Goal: Obtain resource: Obtain resource

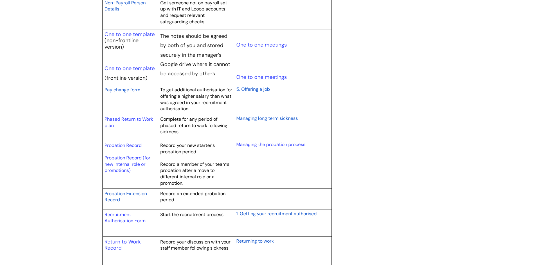
scroll to position [726, 0]
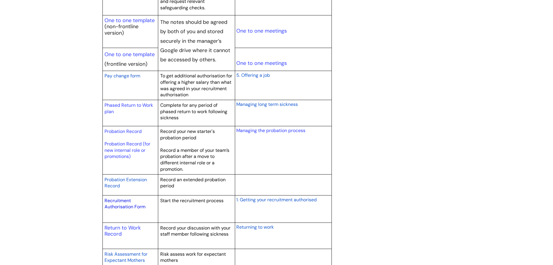
click at [125, 204] on link "Recruitment Authorisation Form" at bounding box center [125, 203] width 41 height 12
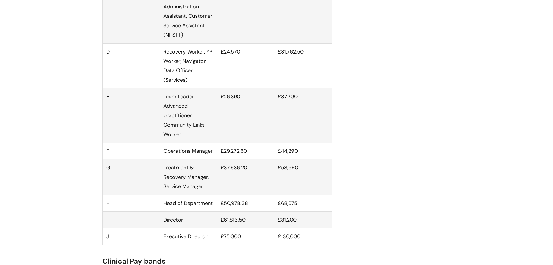
scroll to position [523, 0]
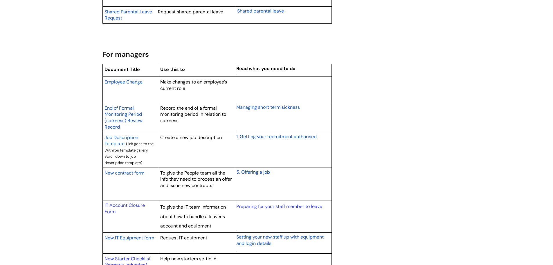
scroll to position [436, 0]
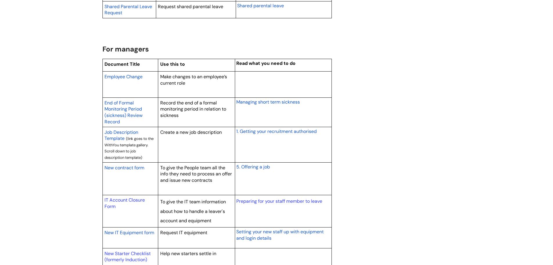
click at [122, 168] on span "New contract form" at bounding box center [125, 167] width 40 height 6
